Goal: Find specific page/section: Find specific page/section

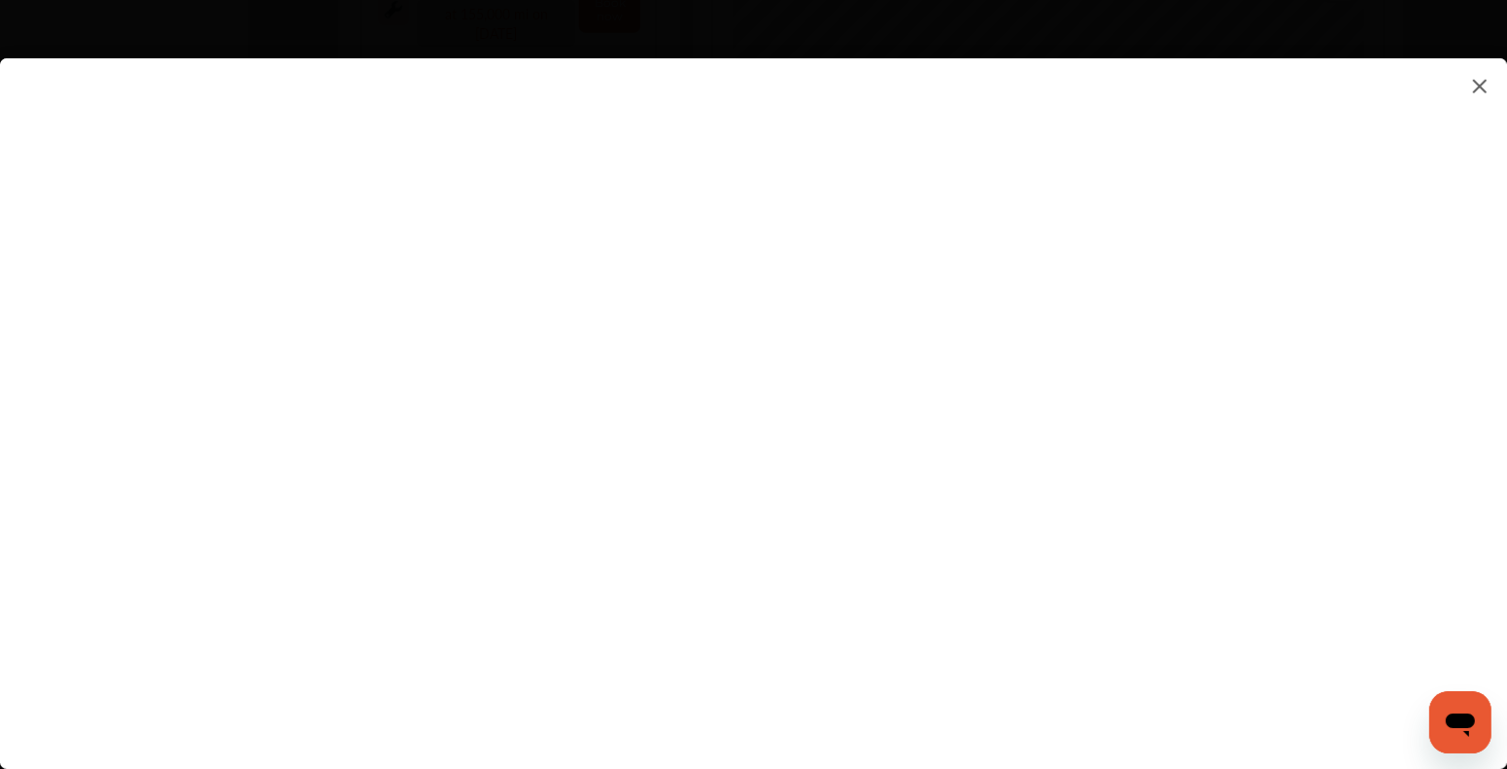
scroll to position [874, 0]
click at [1291, 526] on flutter-view at bounding box center [753, 393] width 1507 height 671
click at [421, 304] on flutter-view at bounding box center [753, 393] width 1507 height 671
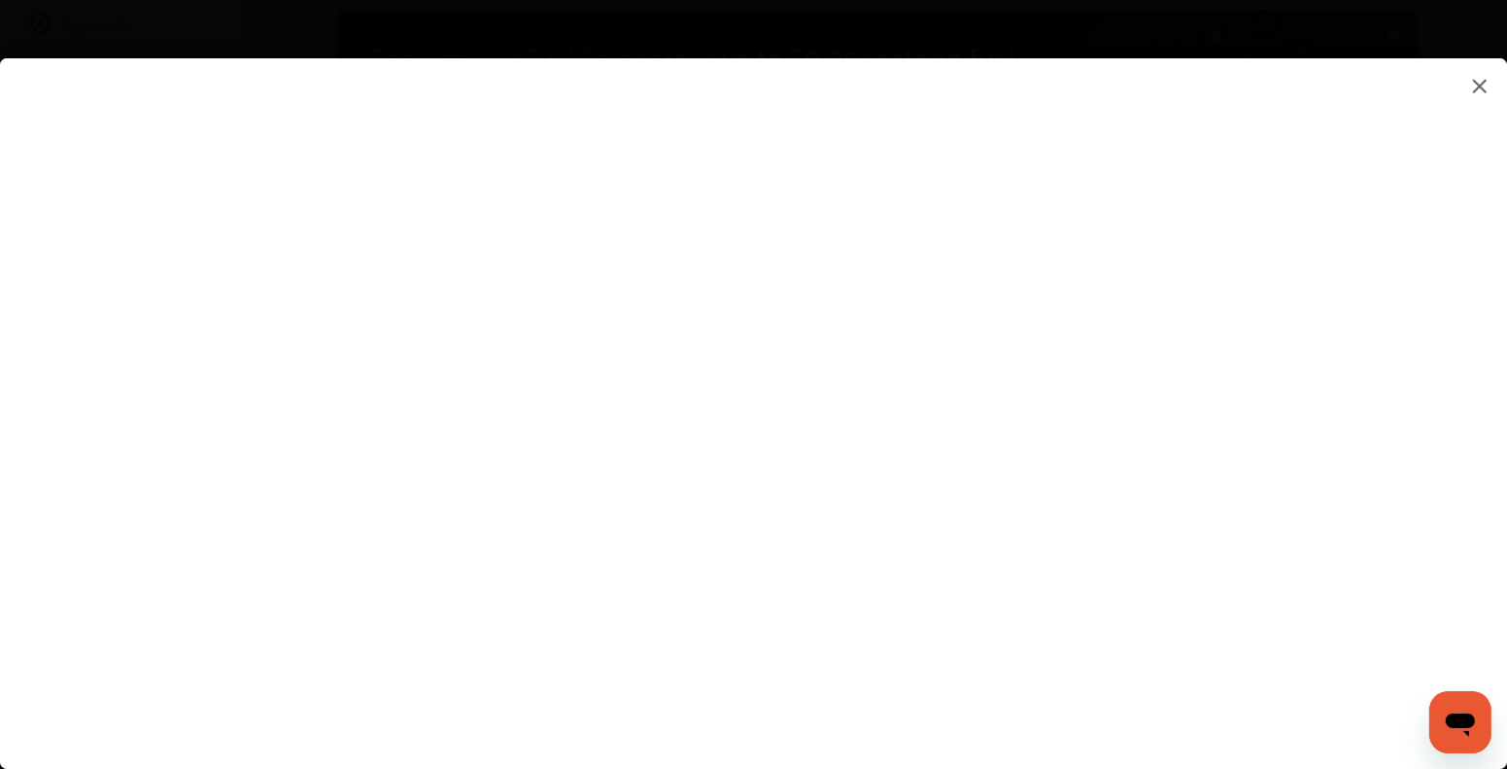
click at [1290, 627] on flutter-view at bounding box center [753, 393] width 1507 height 671
